Goal: Book appointment/travel/reservation

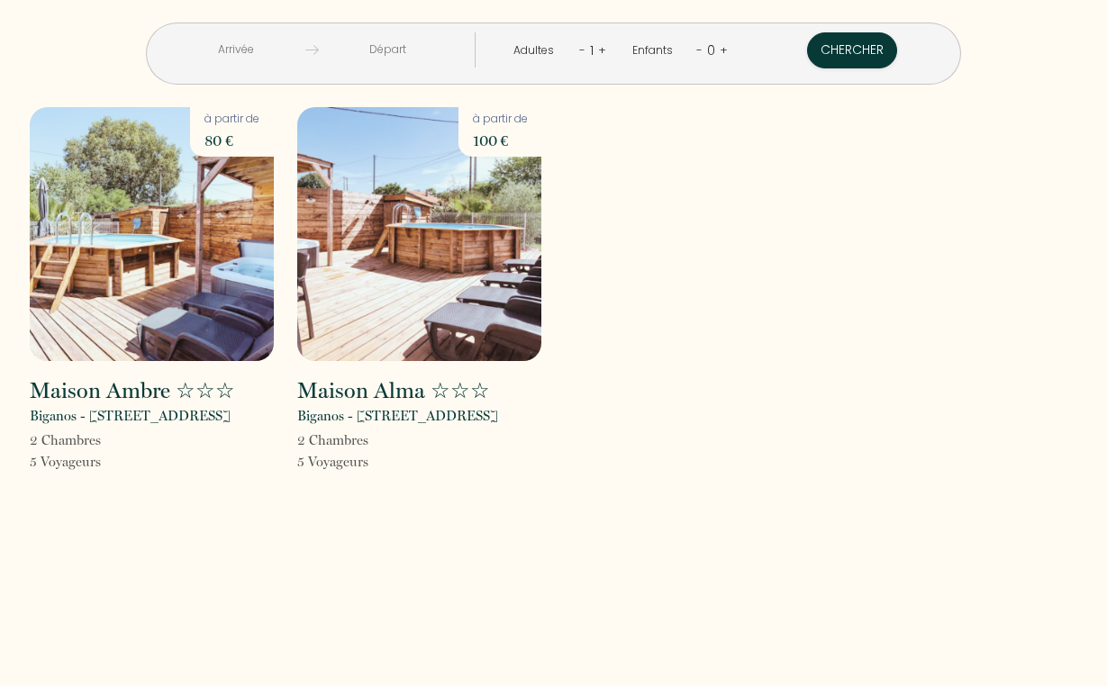
click at [97, 236] on img at bounding box center [152, 234] width 244 height 254
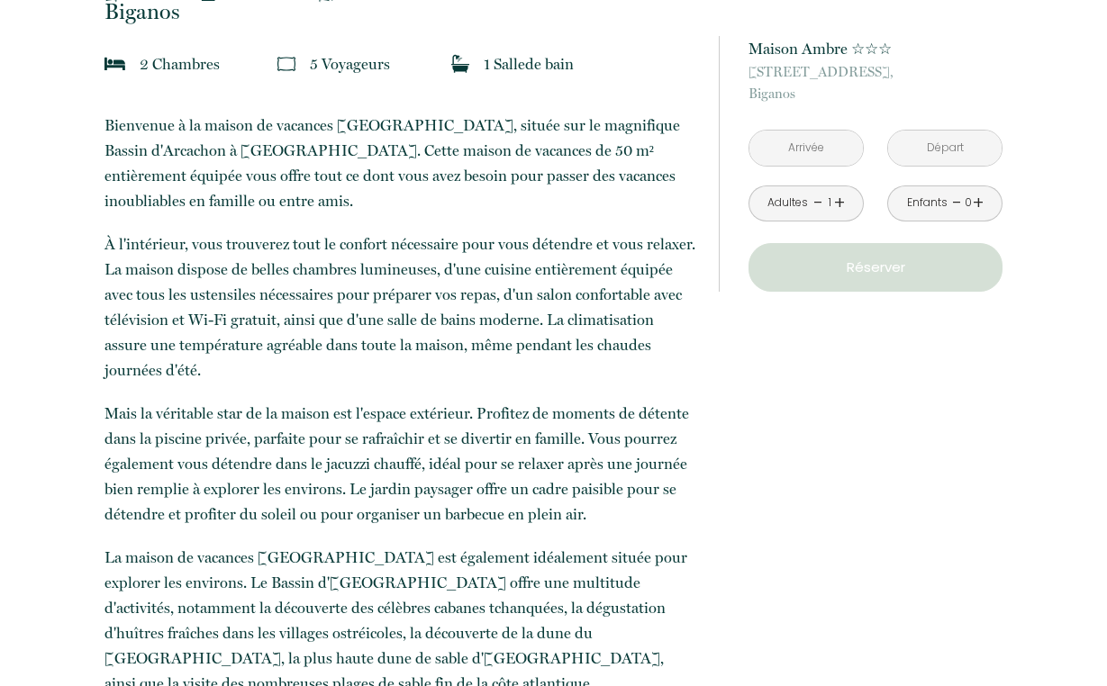
scroll to position [513, 0]
click at [822, 144] on input "text" at bounding box center [805, 148] width 113 height 35
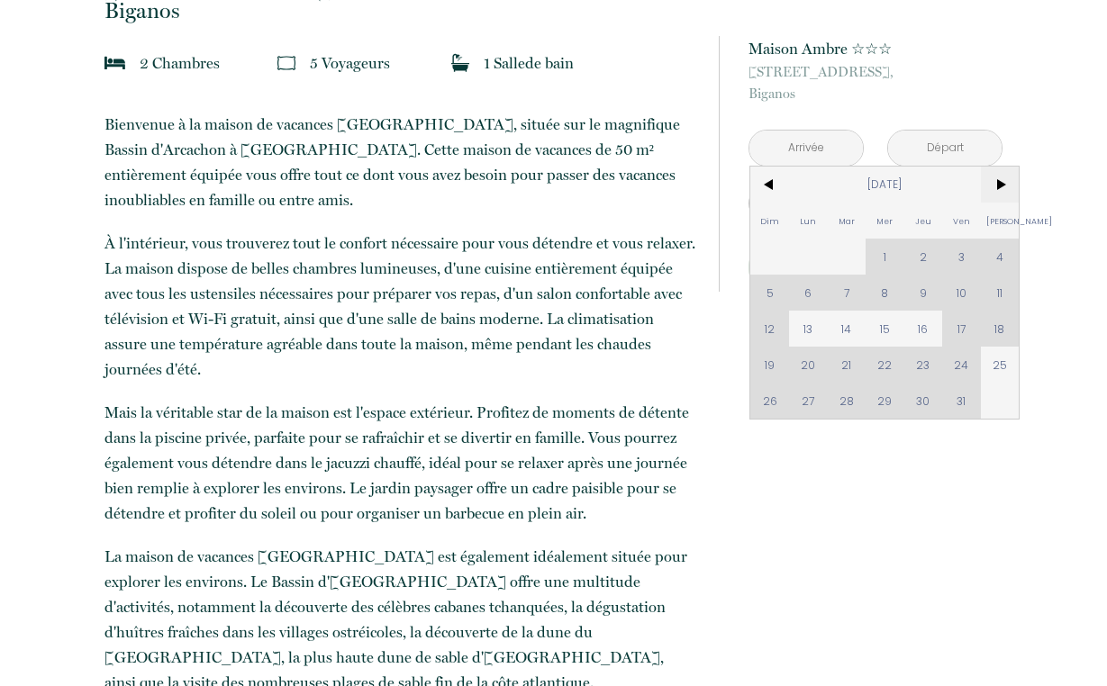
click at [998, 180] on span ">" at bounding box center [1000, 185] width 39 height 36
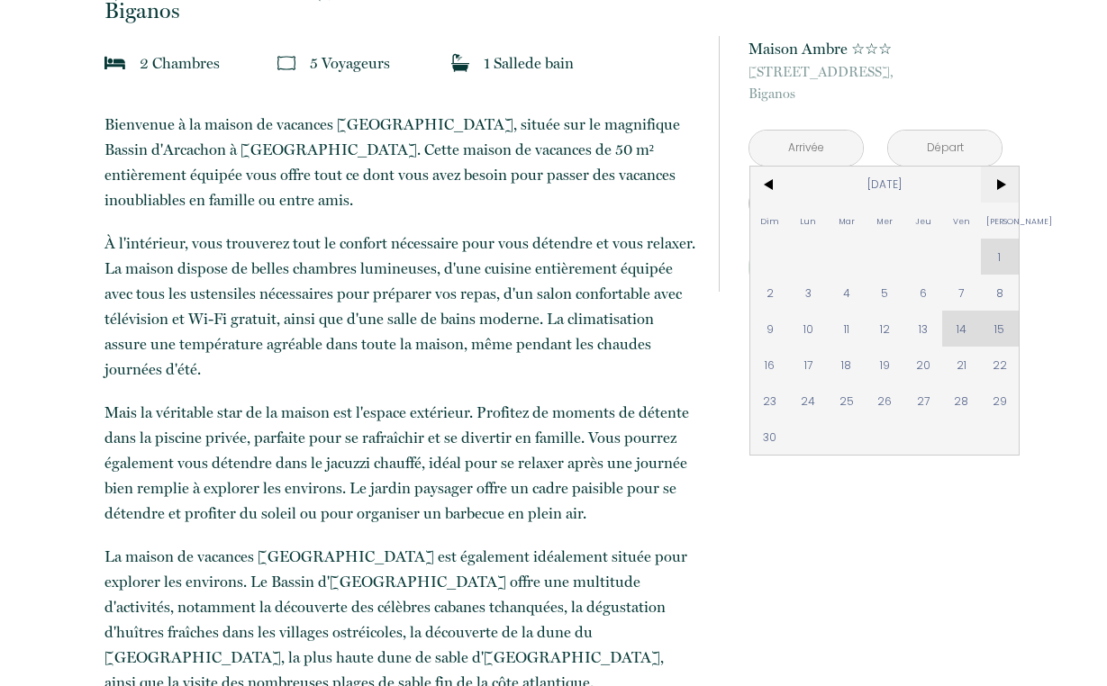
click at [998, 180] on span ">" at bounding box center [1000, 185] width 39 height 36
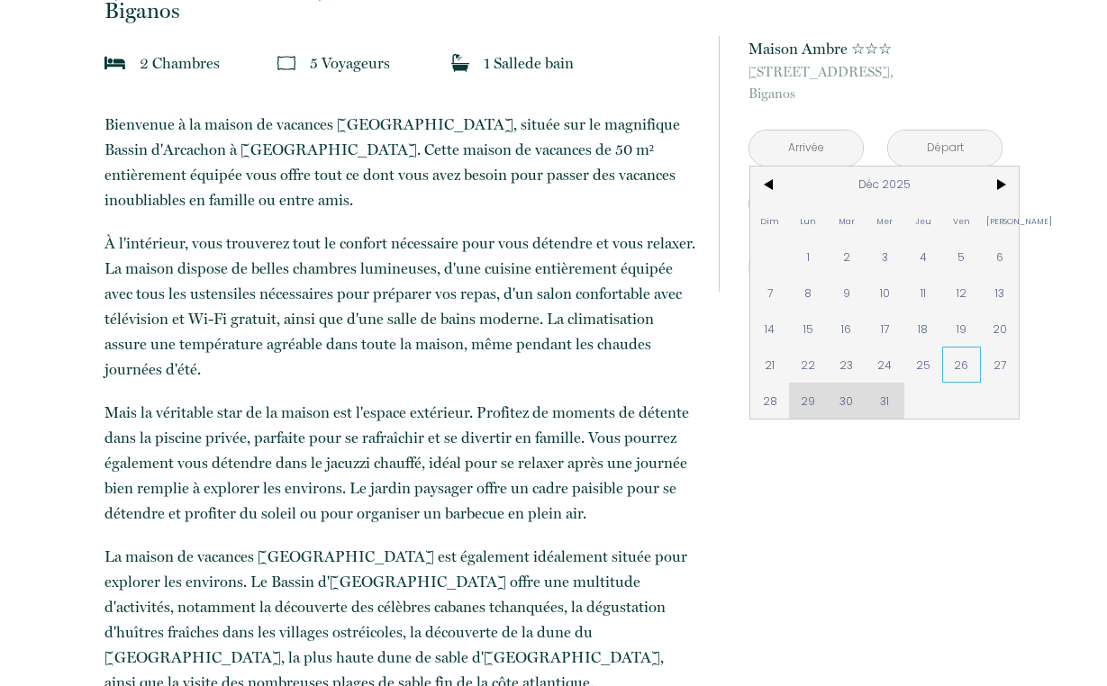
click at [958, 363] on span "26" at bounding box center [961, 365] width 39 height 36
type input "Ven 26 Déc 2025"
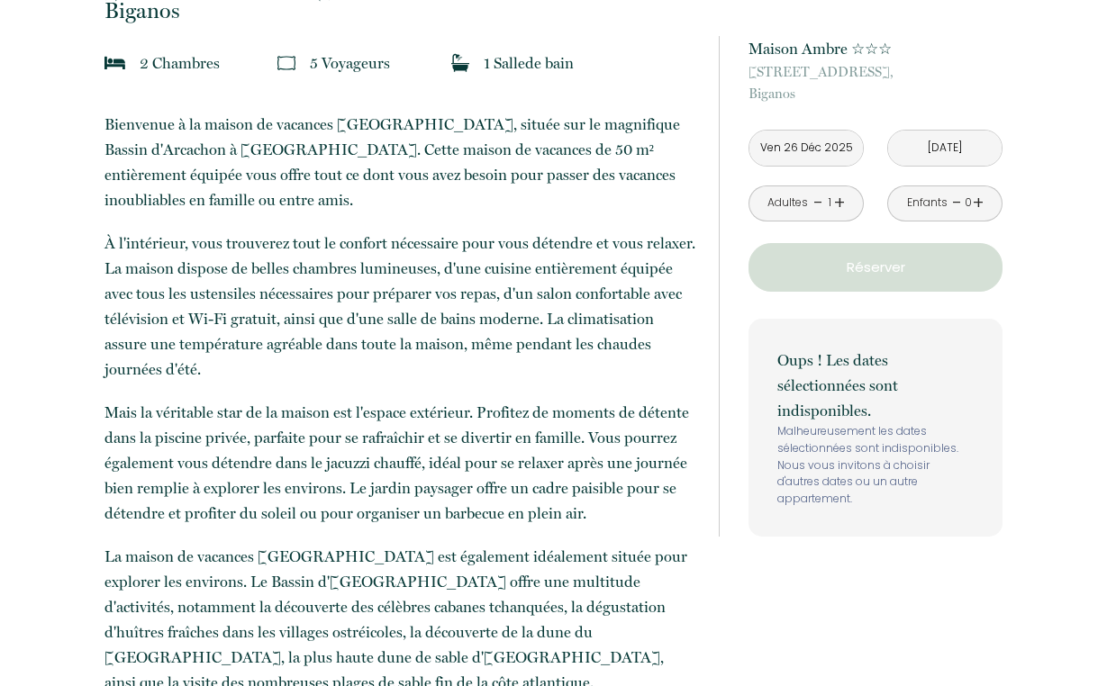
click at [764, 393] on div "Oups ! Les dates sélectionnées sont indisponibles. Malheureusement les dates sé…" at bounding box center [875, 428] width 254 height 218
click at [885, 268] on p "Réserver" at bounding box center [875, 268] width 241 height 22
click at [922, 156] on input "[DATE]" at bounding box center [944, 148] width 113 height 35
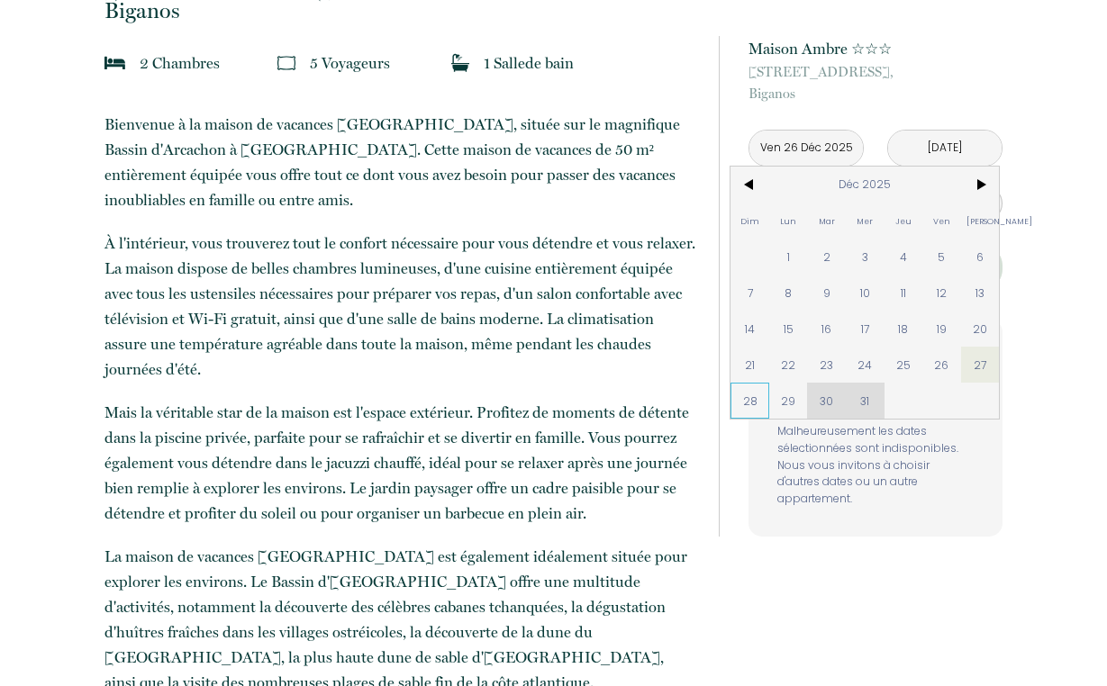
click at [746, 411] on span "28" at bounding box center [749, 401] width 39 height 36
type input "[DATE]"
